Goal: Task Accomplishment & Management: Complete application form

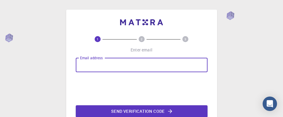
click at [122, 69] on input "Email address" at bounding box center [142, 65] width 132 height 14
type input "ssparmar86@gmail.com"
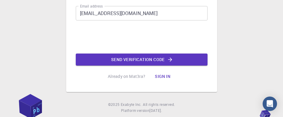
scroll to position [52, 0]
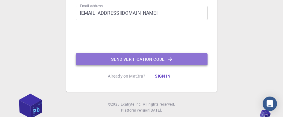
click at [118, 62] on button "Send verification code" at bounding box center [142, 59] width 132 height 12
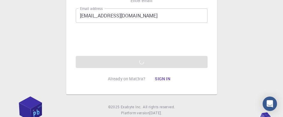
scroll to position [50, 0]
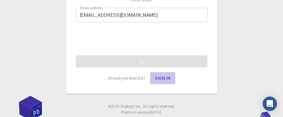
click at [164, 79] on button "Sign in" at bounding box center [162, 78] width 25 height 12
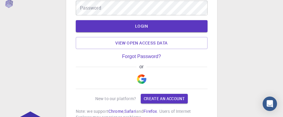
scroll to position [55, 0]
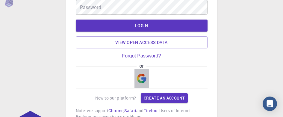
click at [139, 81] on img "button" at bounding box center [142, 78] width 10 height 10
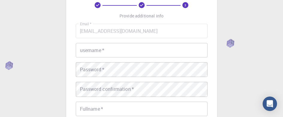
scroll to position [35, 0]
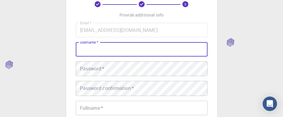
click at [101, 49] on input "username   *" at bounding box center [142, 49] width 132 height 14
type input "sssatish"
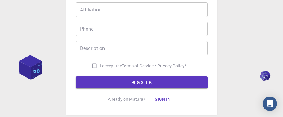
scroll to position [152, 0]
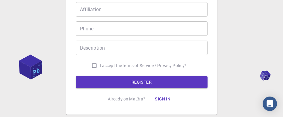
type input "Satish"
click at [90, 68] on input "I accept the Terms of Service / Privacy Policy *" at bounding box center [94, 65] width 11 height 11
checkbox input "true"
click at [101, 84] on button "REGISTER" at bounding box center [142, 82] width 132 height 12
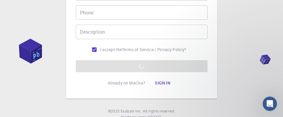
scroll to position [0, 0]
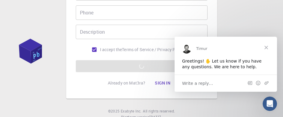
click at [266, 47] on span "Close" at bounding box center [267, 47] width 22 height 22
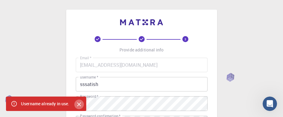
click at [82, 105] on icon "Close" at bounding box center [79, 104] width 7 height 7
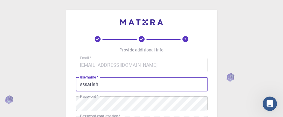
click at [100, 87] on input "sssatish" at bounding box center [142, 84] width 132 height 14
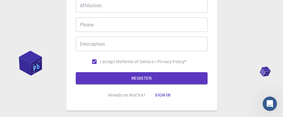
scroll to position [167, 0]
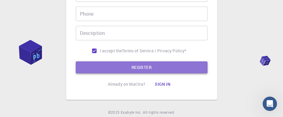
click at [115, 73] on button "REGISTER" at bounding box center [142, 67] width 132 height 12
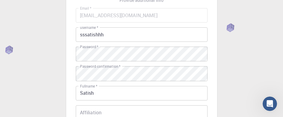
scroll to position [47, 0]
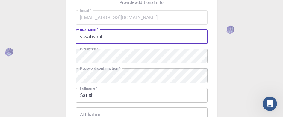
click at [118, 40] on input "sssatishhh" at bounding box center [142, 36] width 132 height 14
drag, startPoint x: 118, startPoint y: 40, endPoint x: 46, endPoint y: 43, distance: 71.7
click at [46, 43] on div "3 Provide additional info Email   * ssparmar86@gmail.com Email   * username   *…" at bounding box center [141, 106] width 283 height 306
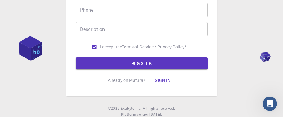
scroll to position [176, 0]
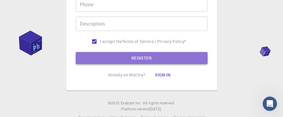
click at [105, 60] on button "REGISTER" at bounding box center [142, 58] width 132 height 12
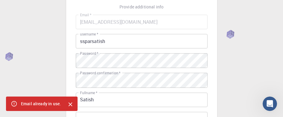
scroll to position [43, 0]
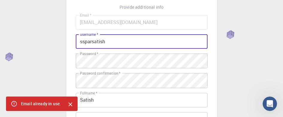
click at [113, 45] on input "ssparsatish" at bounding box center [142, 41] width 132 height 14
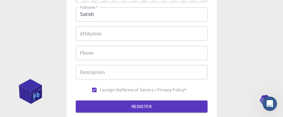
scroll to position [139, 0]
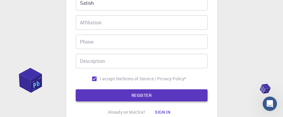
type input "ssparsatish001"
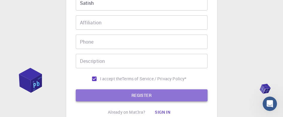
click at [91, 99] on button "REGISTER" at bounding box center [142, 95] width 132 height 12
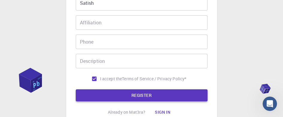
click at [141, 101] on button "REGISTER" at bounding box center [142, 95] width 132 height 12
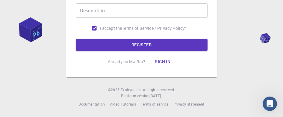
scroll to position [194, 0]
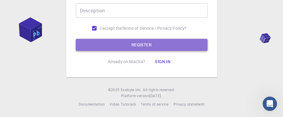
click at [121, 46] on button "REGISTER" at bounding box center [142, 45] width 132 height 12
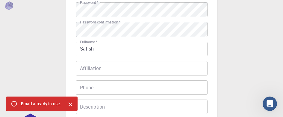
scroll to position [0, 0]
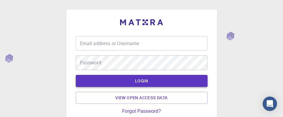
type input "ssparsatish001"
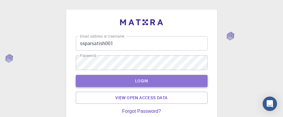
click at [98, 77] on button "LOGIN" at bounding box center [142, 81] width 132 height 12
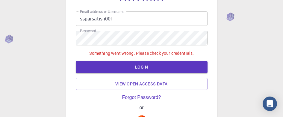
scroll to position [29, 0]
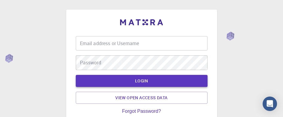
type input "ssparsatish001"
click at [135, 85] on button "LOGIN" at bounding box center [142, 81] width 132 height 12
